Goal: Obtain resource: Download file/media

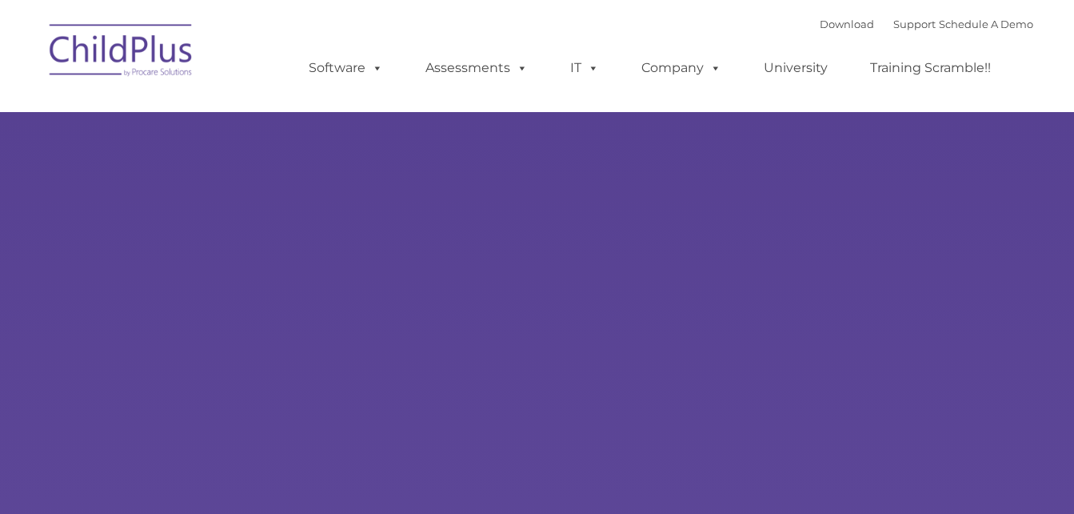
select select "MEDIUM"
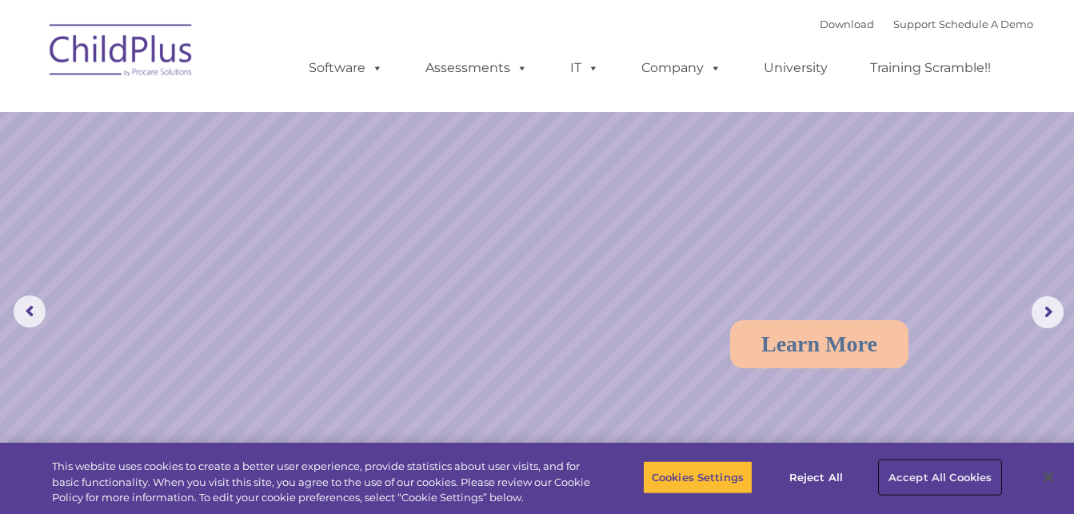
click at [916, 479] on button "Accept All Cookies" at bounding box center [940, 477] width 121 height 34
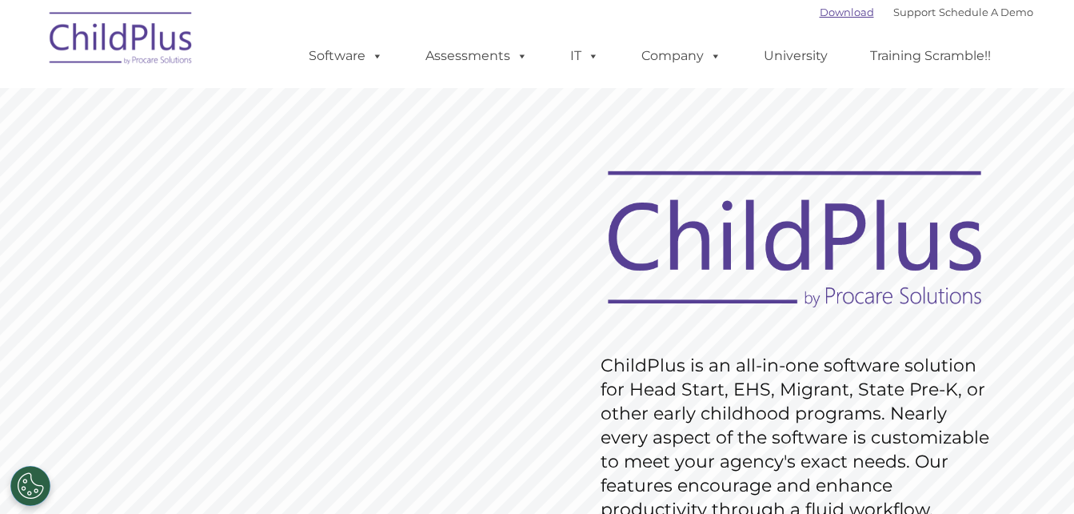
click at [843, 14] on link "Download" at bounding box center [847, 12] width 54 height 13
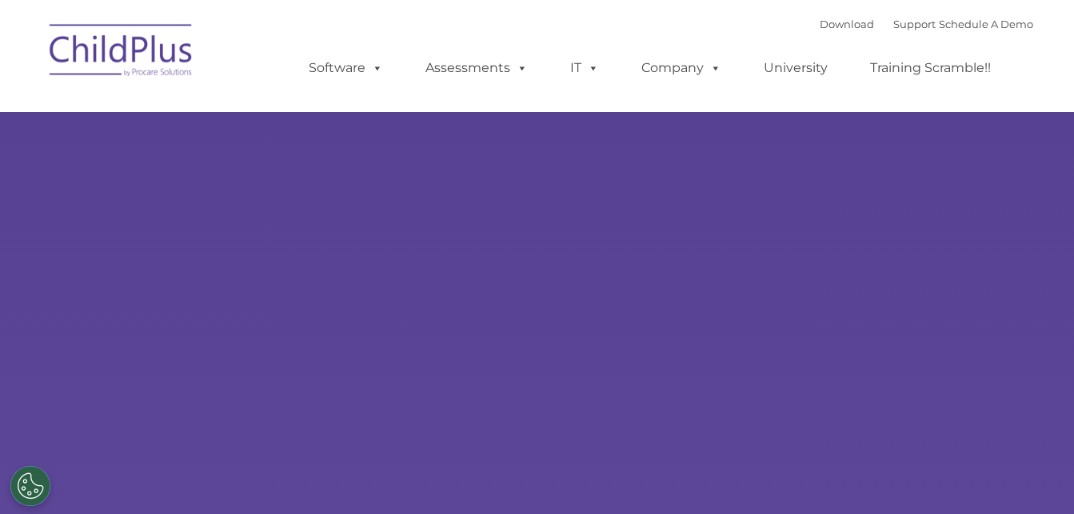
type input ""
select select "MEDIUM"
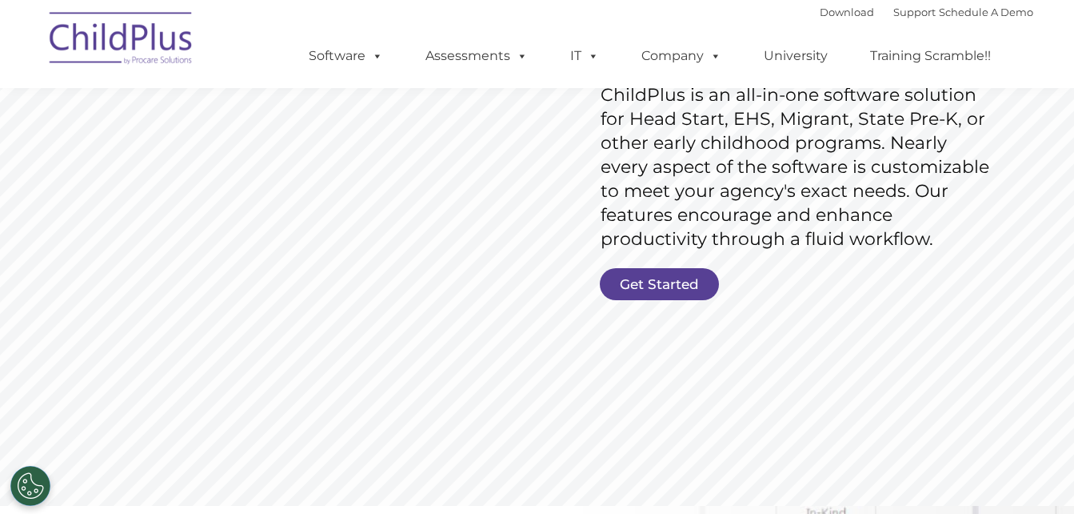
scroll to position [272, 0]
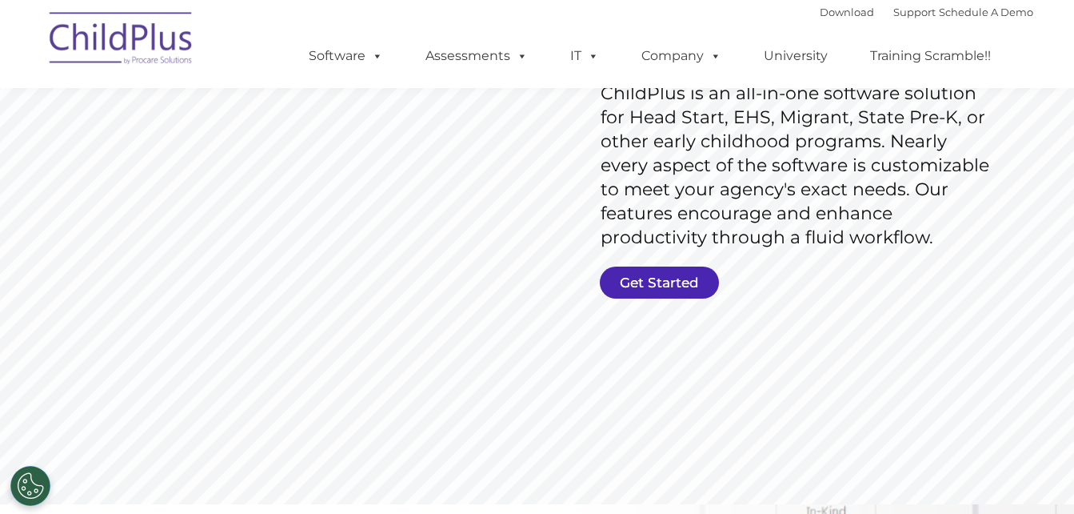
click at [662, 282] on link "Get Started" at bounding box center [659, 282] width 119 height 32
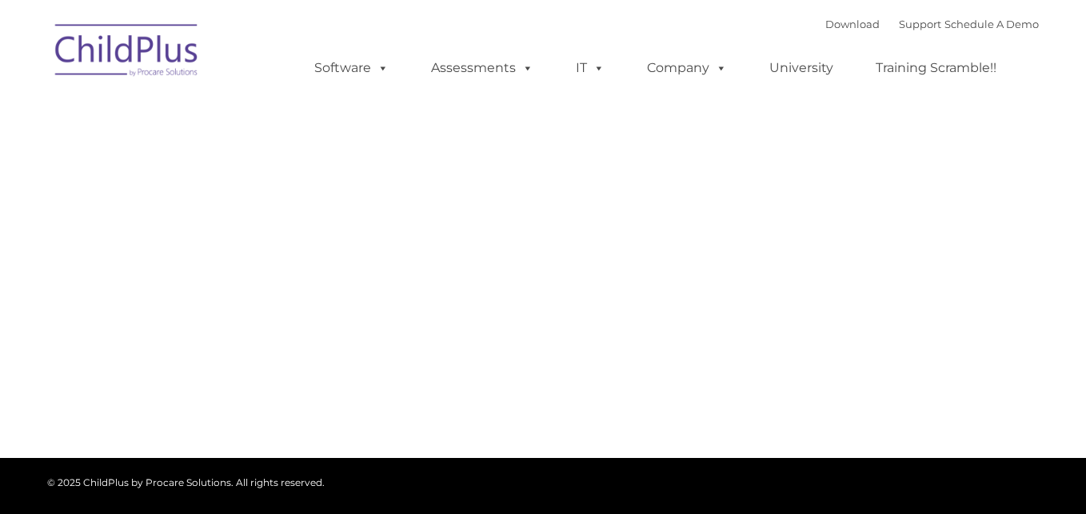
type input ""
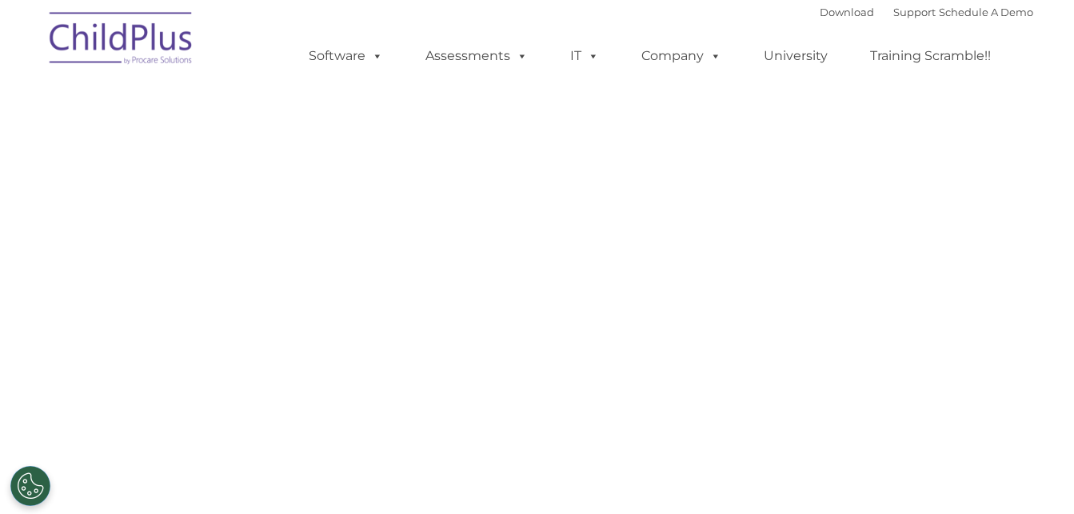
select select "MEDIUM"
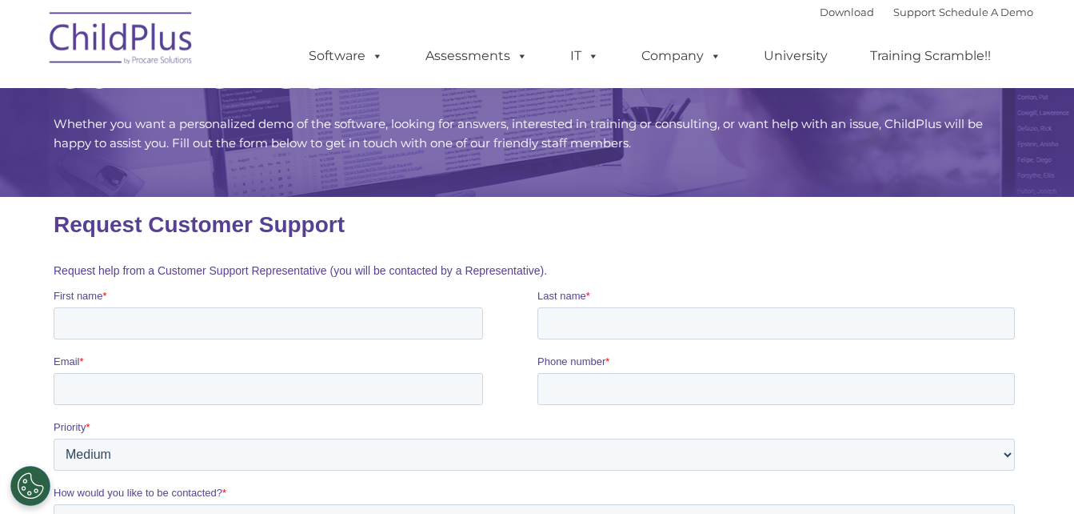
scroll to position [84, 0]
